Goal: Information Seeking & Learning: Learn about a topic

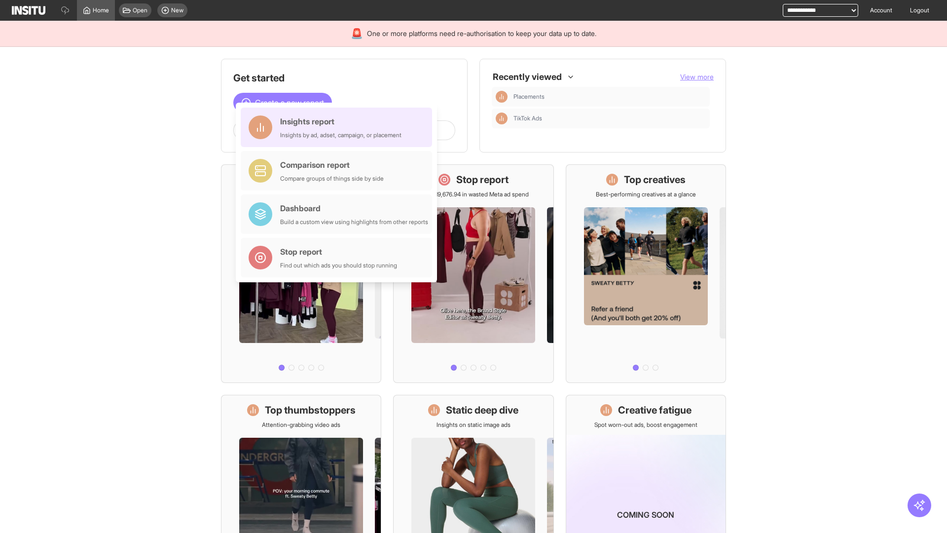
click at [339, 127] on div "Insights report Insights by ad, adset, campaign, or placement" at bounding box center [340, 127] width 121 height 24
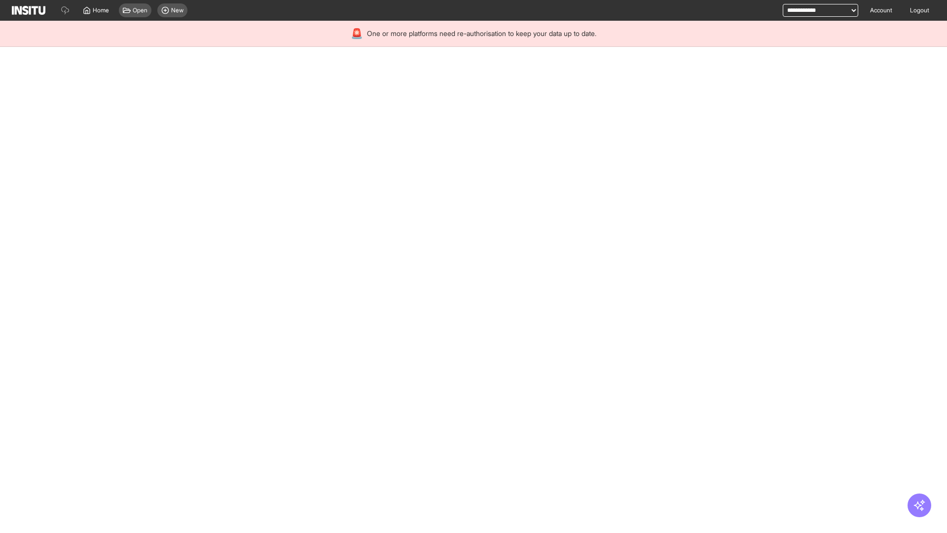
select select "**"
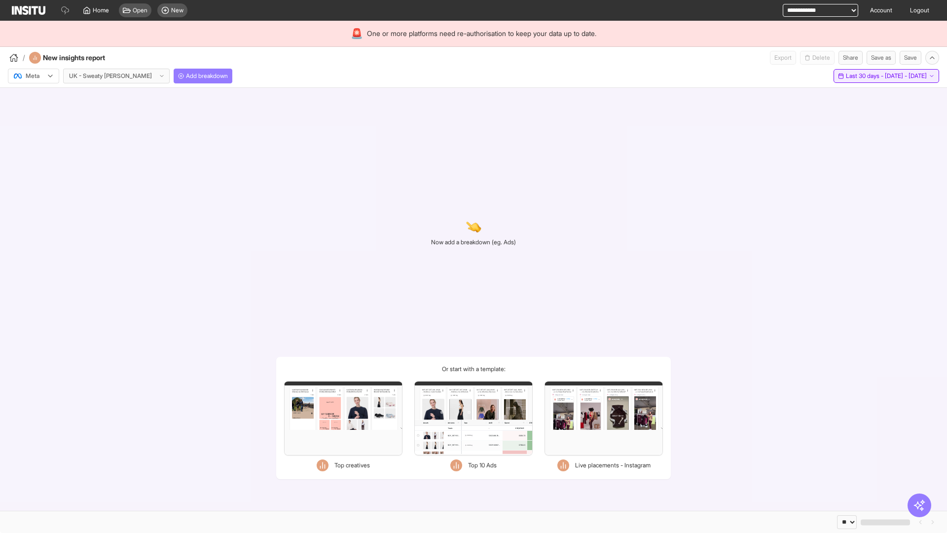
click at [864, 76] on span "Last 30 days - [DATE] - [DATE]" at bounding box center [886, 76] width 81 height 8
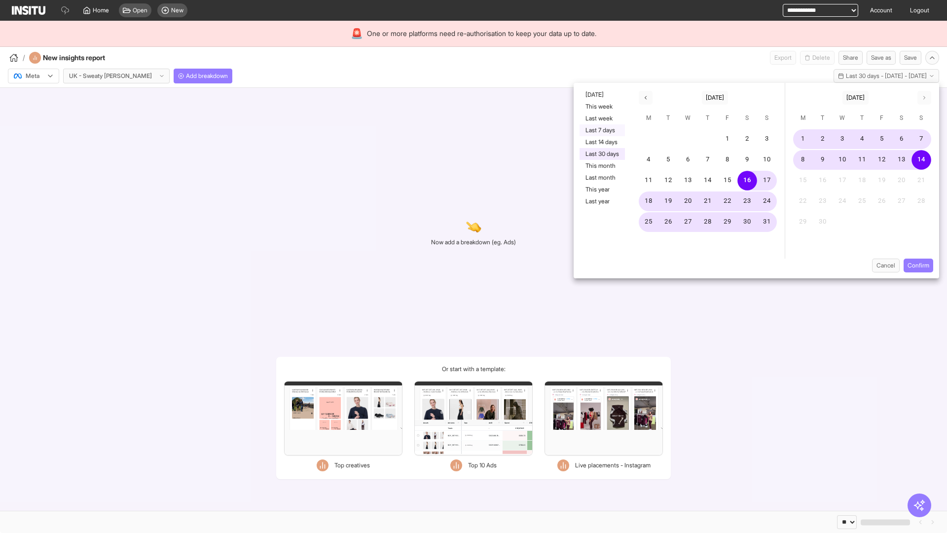
click at [601, 130] on button "Last 7 days" at bounding box center [602, 130] width 45 height 12
